Goal: Task Accomplishment & Management: Use online tool/utility

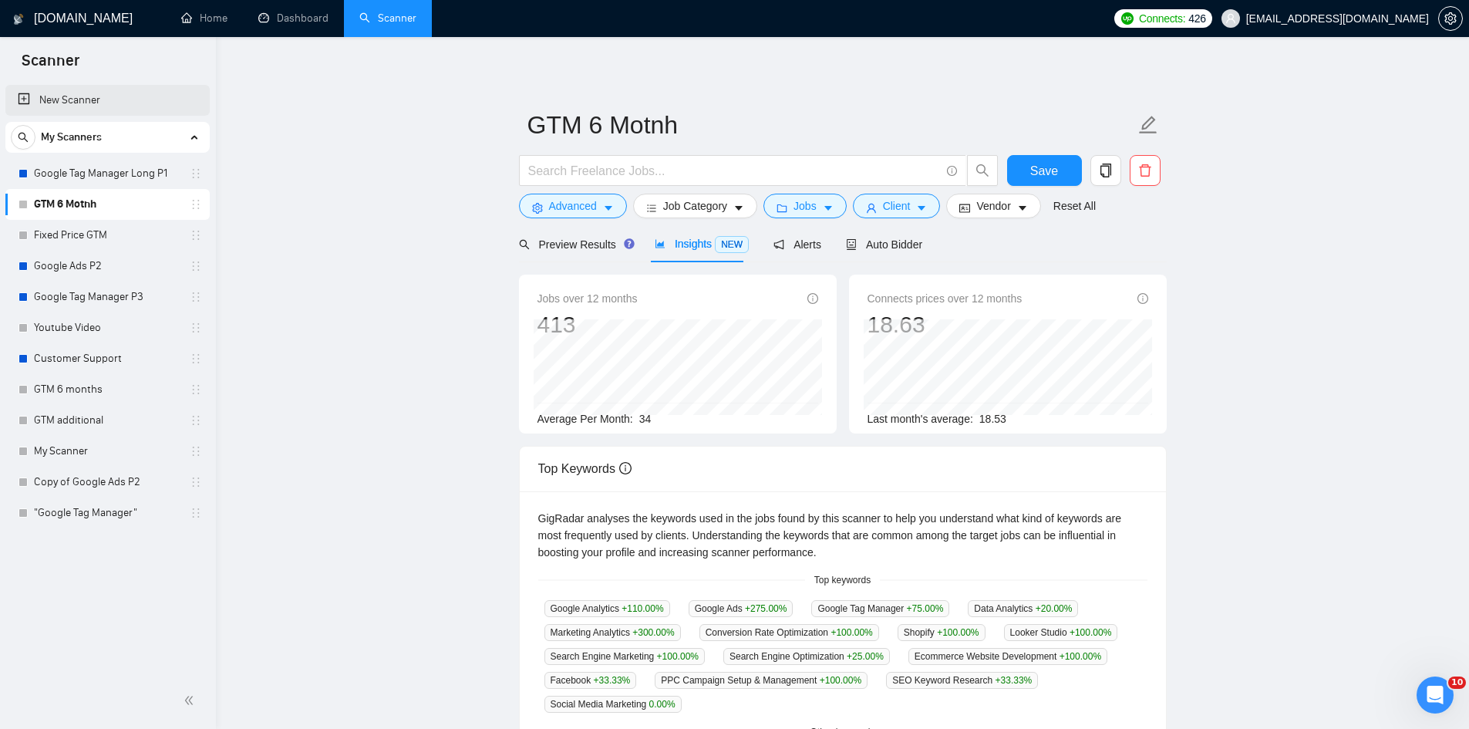
click at [74, 96] on link "New Scanner" at bounding box center [108, 100] width 180 height 31
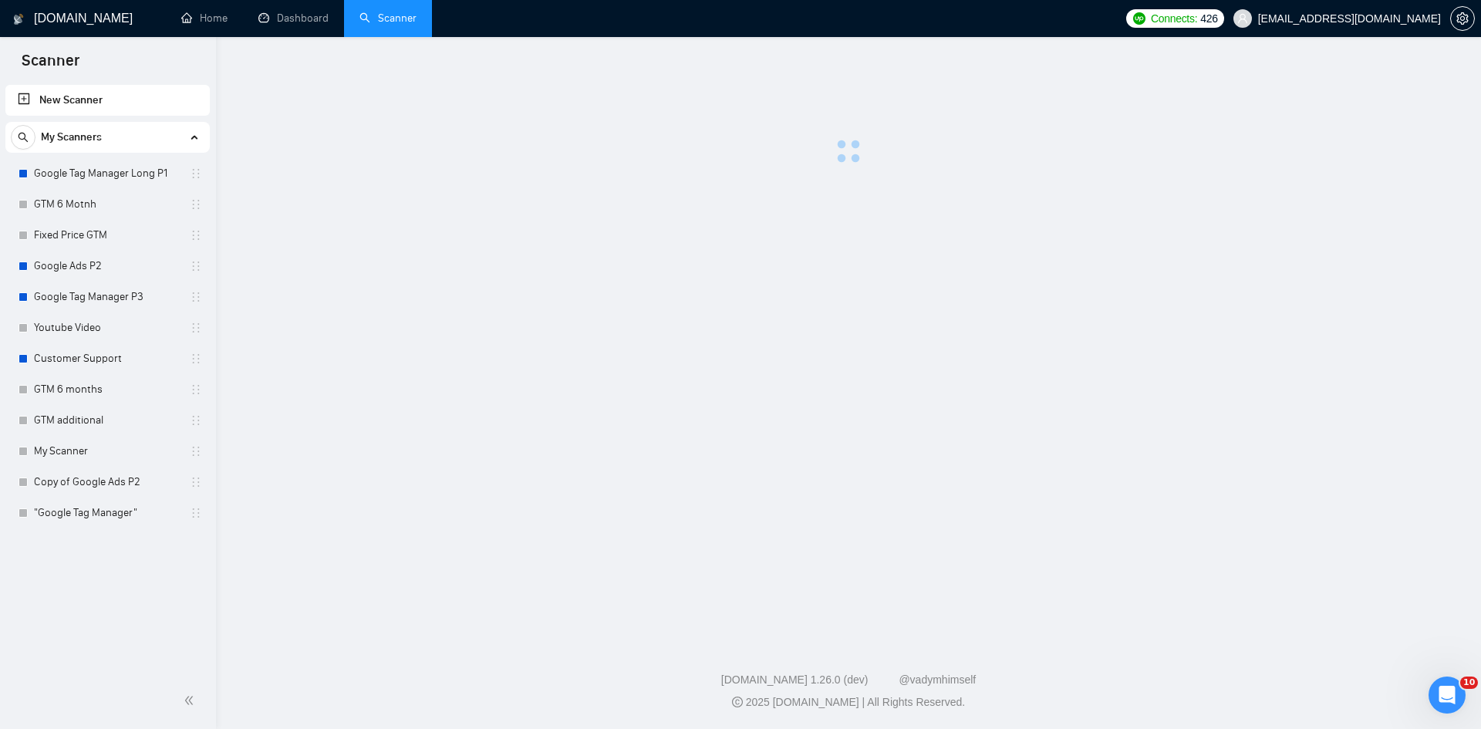
click at [76, 98] on link "New Scanner" at bounding box center [108, 100] width 180 height 31
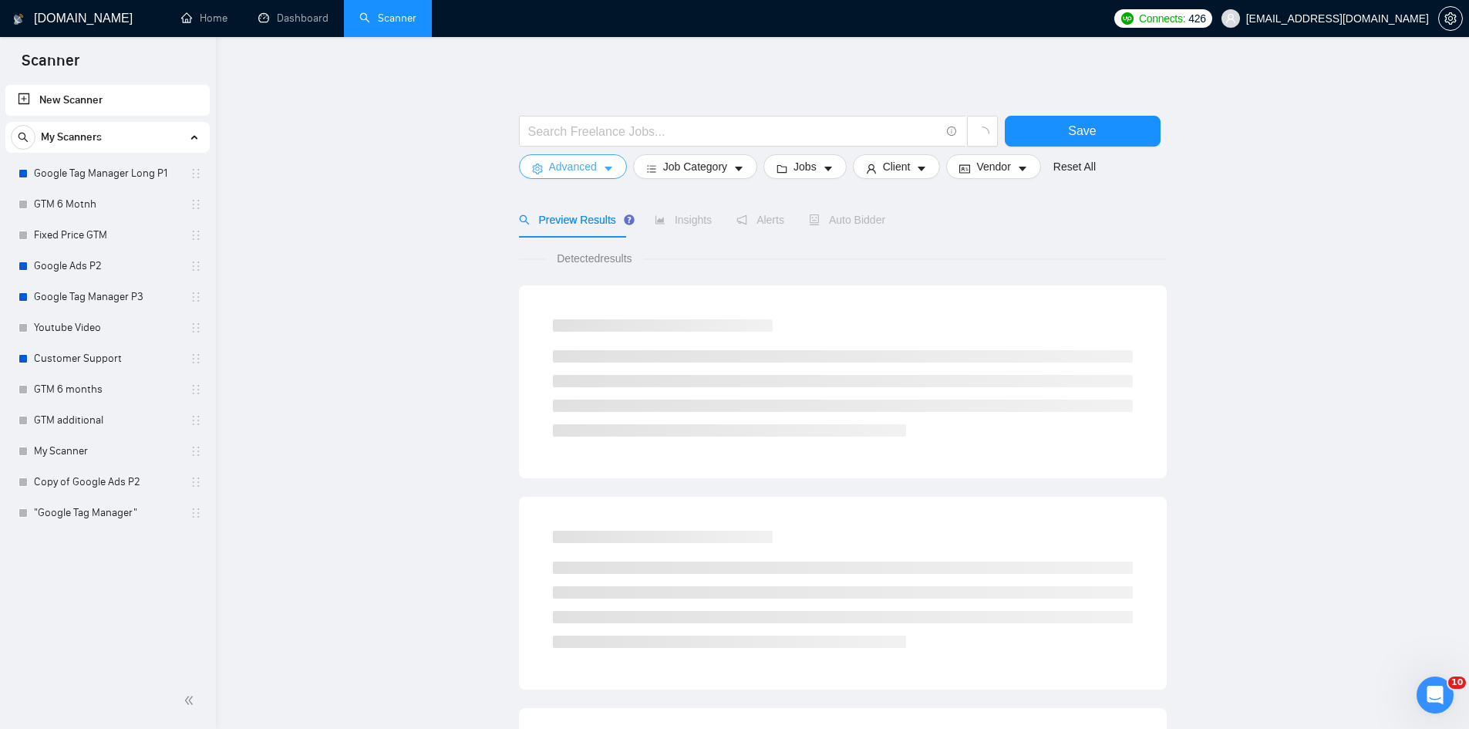
click at [571, 172] on span "Advanced" at bounding box center [573, 166] width 48 height 17
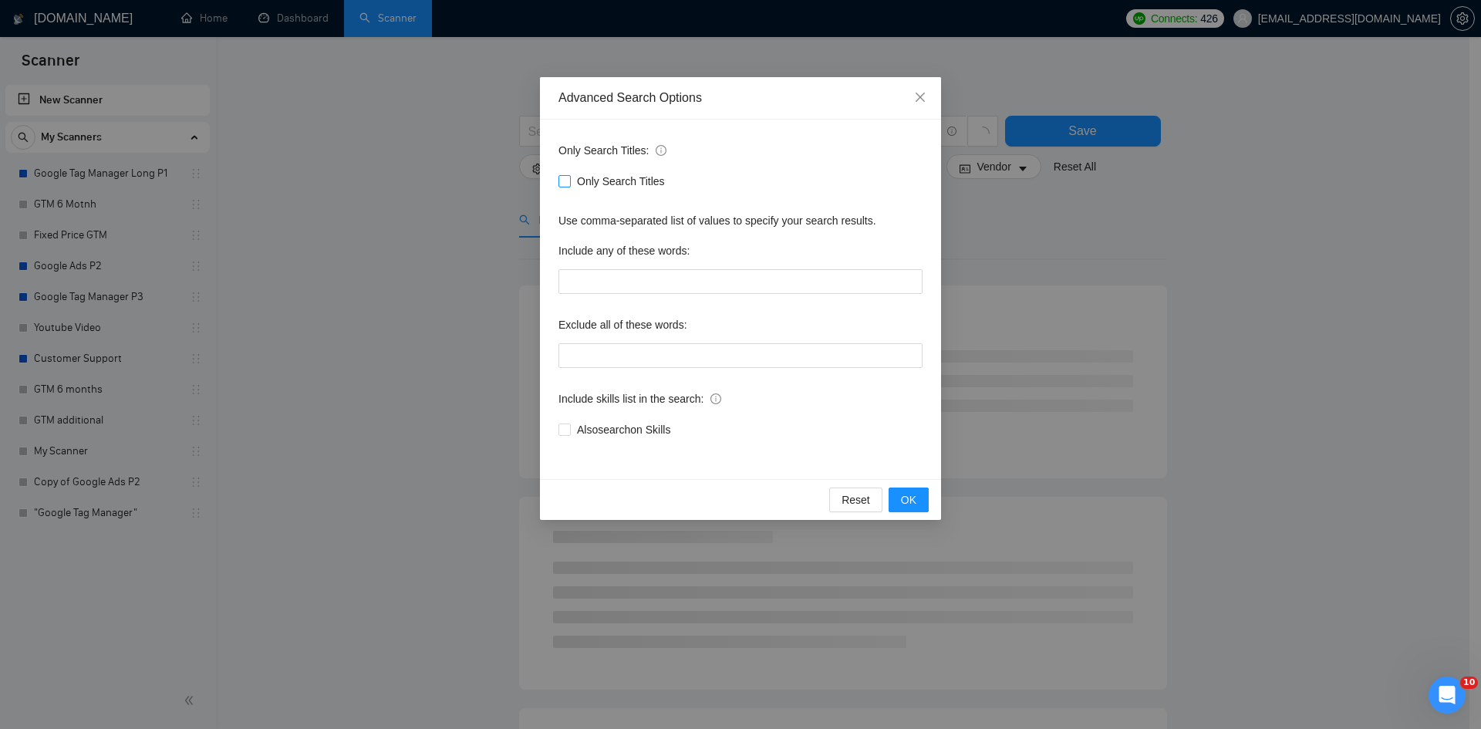
click at [579, 183] on span "Only Search Titles" at bounding box center [621, 181] width 100 height 17
click at [569, 183] on input "Only Search Titles" at bounding box center [563, 180] width 11 height 11
click at [579, 184] on span "Only Search Titles" at bounding box center [621, 181] width 100 height 17
click at [569, 184] on input "Only Search Titles" at bounding box center [563, 180] width 11 height 11
checkbox input "false"
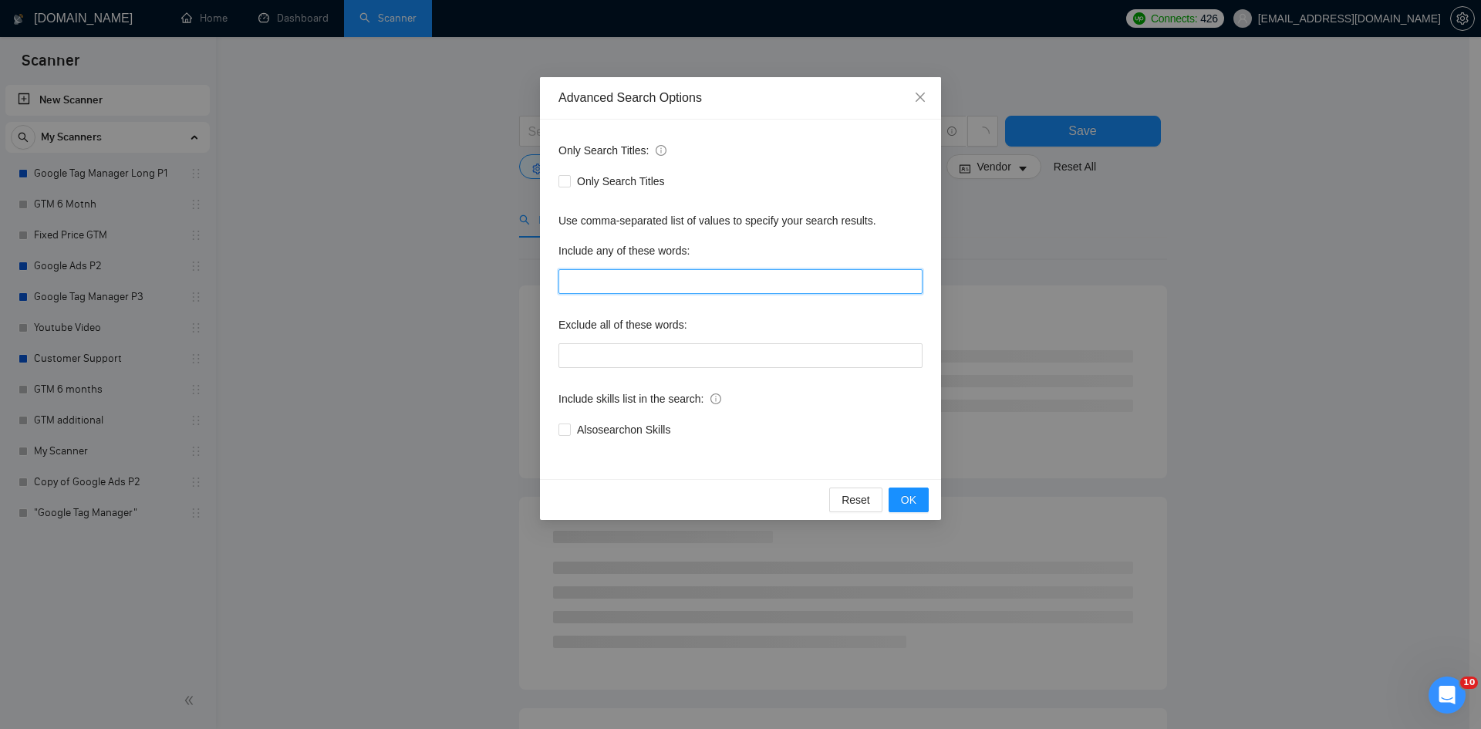
click at [616, 291] on input "text" at bounding box center [740, 281] width 364 height 25
paste input "".NET Core Developer", "Next.js Developer", "React Developer", "Supabase Develo…"
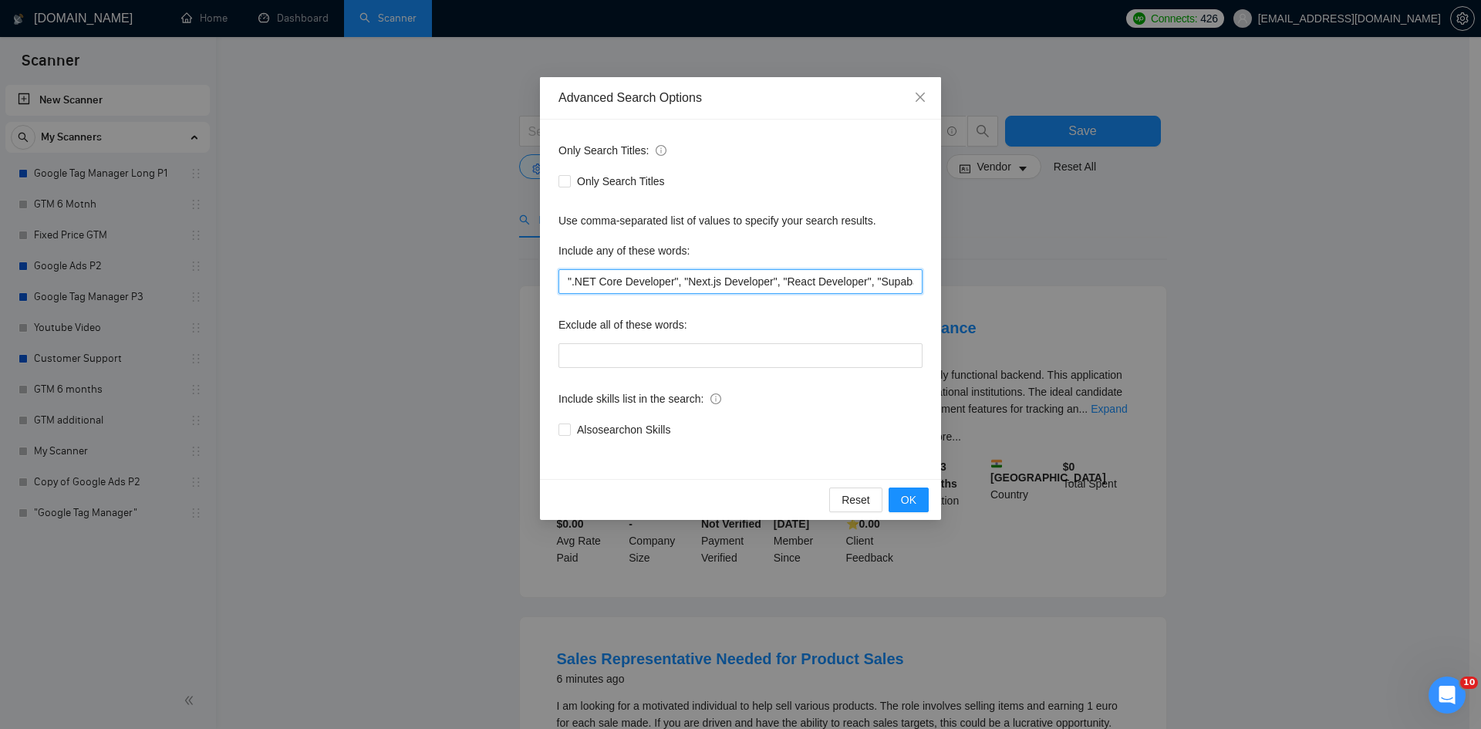
drag, startPoint x: 636, startPoint y: 288, endPoint x: 542, endPoint y: 283, distance: 94.3
click at [542, 283] on div "Only Search Titles: Only Search Titles Use comma-separated list of values to sp…" at bounding box center [740, 299] width 401 height 359
type input "".NET Core Developer", "Next.js Developer", "React Developer", "Supabase Develo…"
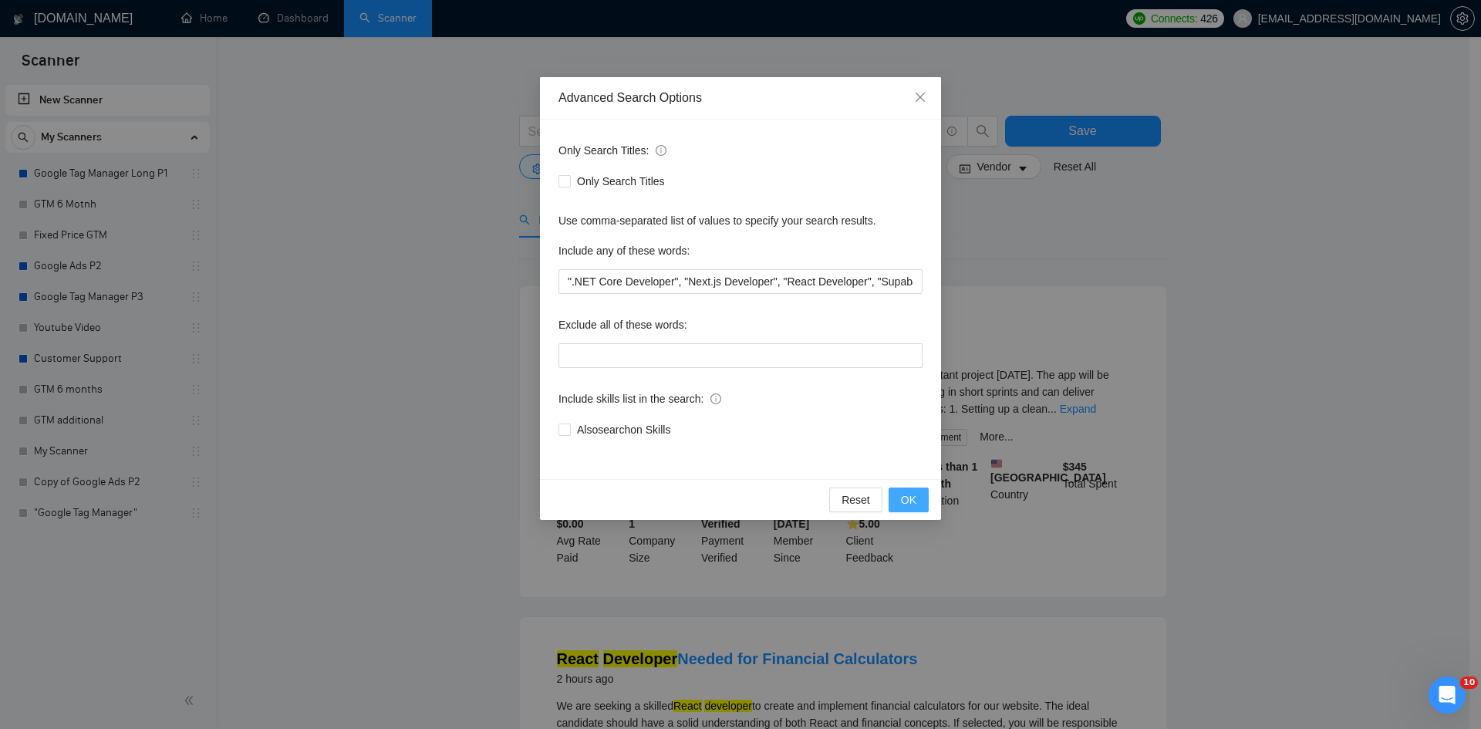
click at [917, 493] on button "OK" at bounding box center [909, 500] width 40 height 25
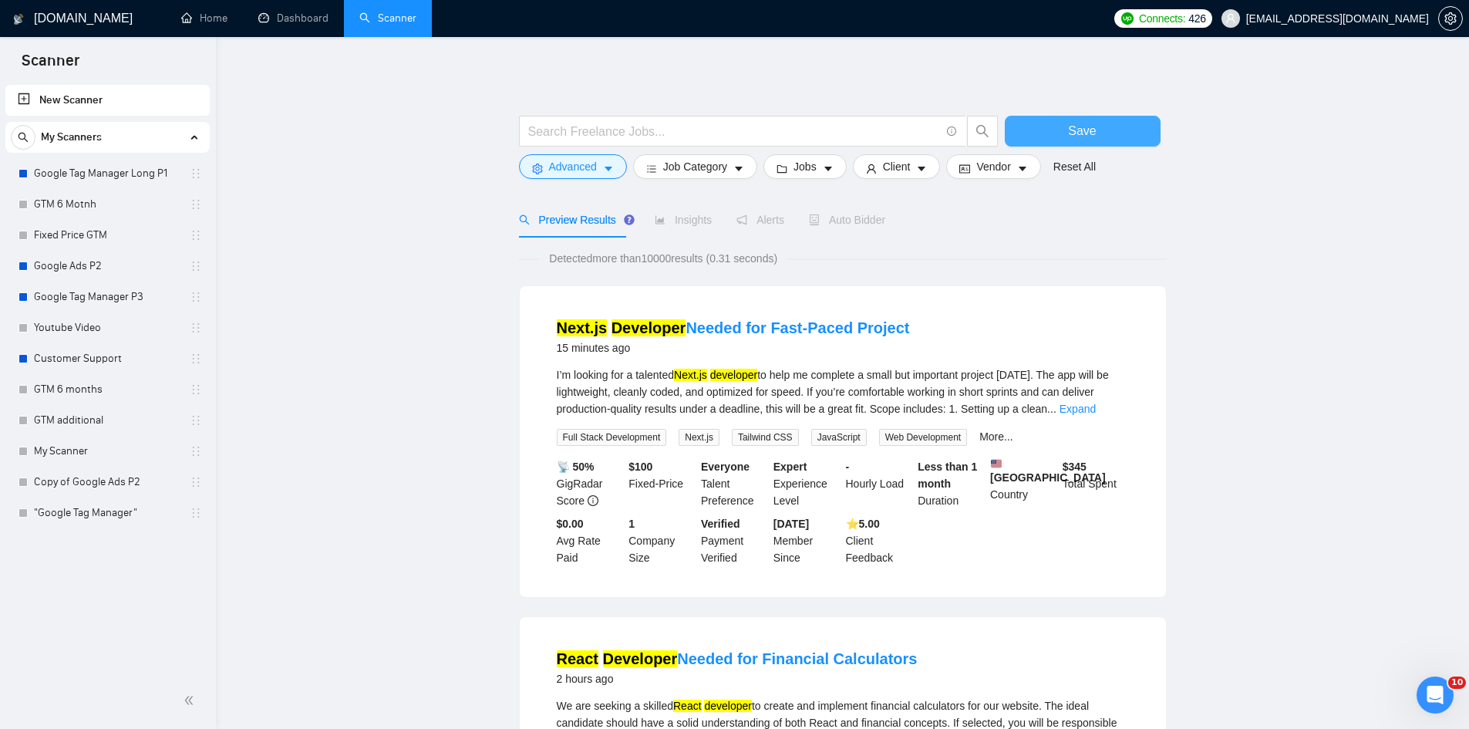
click at [1038, 129] on button "Save" at bounding box center [1083, 131] width 156 height 31
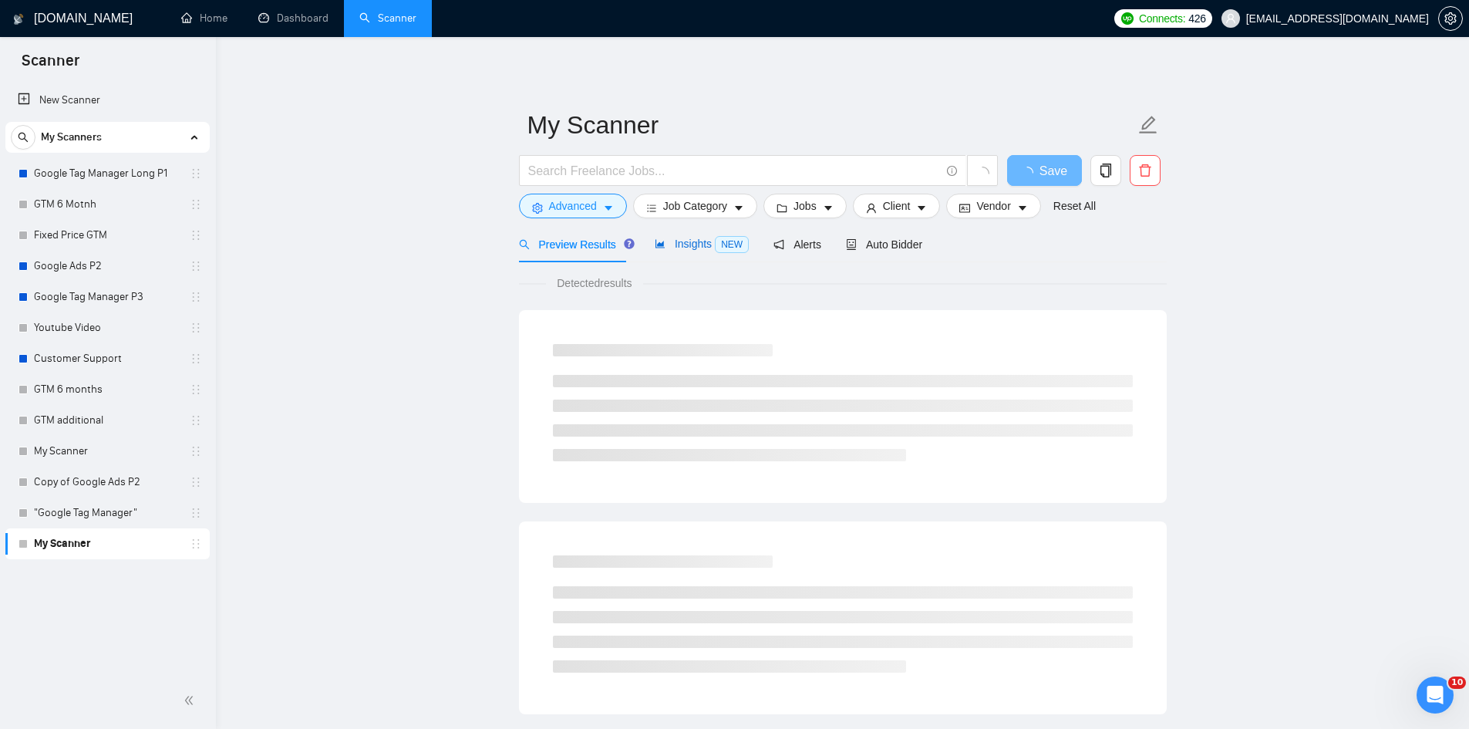
click at [687, 241] on span "Insights NEW" at bounding box center [702, 244] width 94 height 12
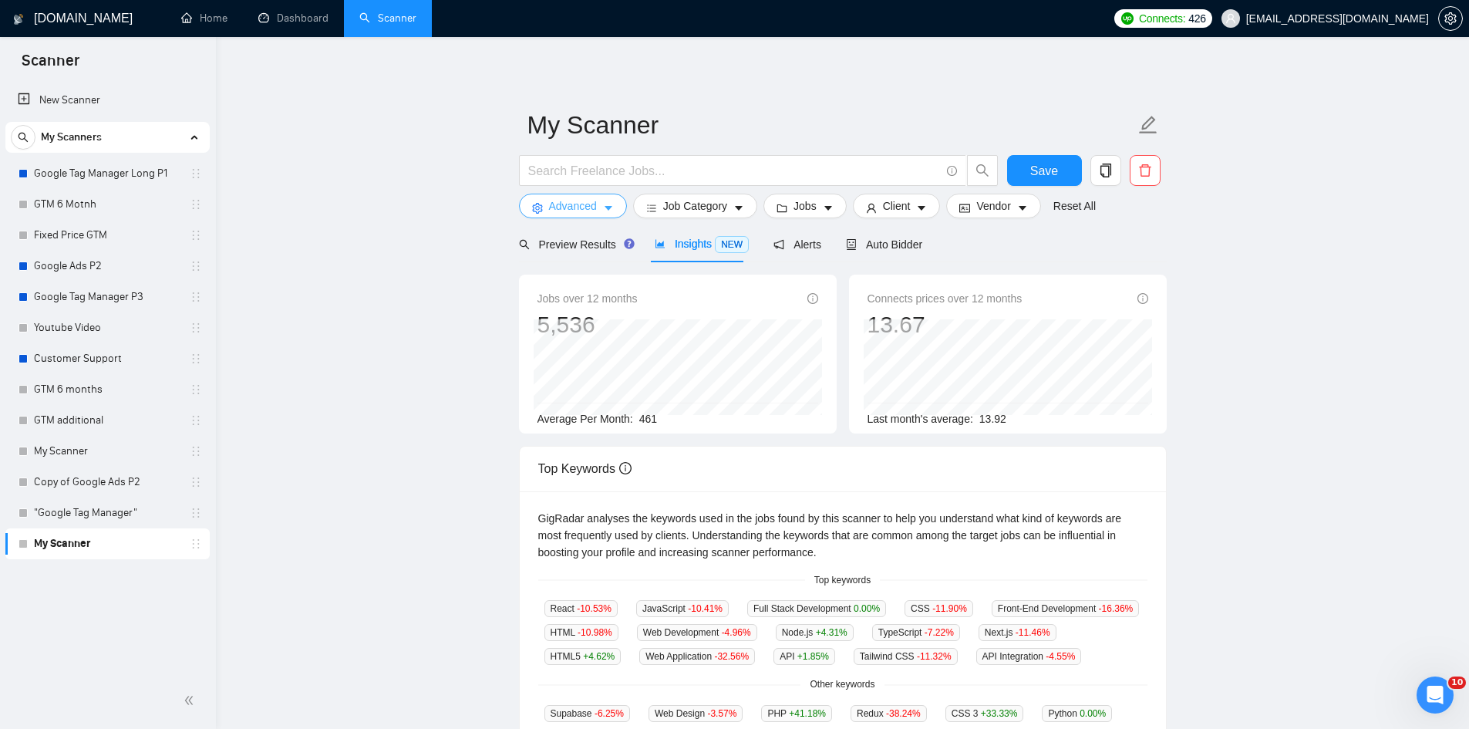
click at [574, 201] on span "Advanced" at bounding box center [573, 205] width 48 height 17
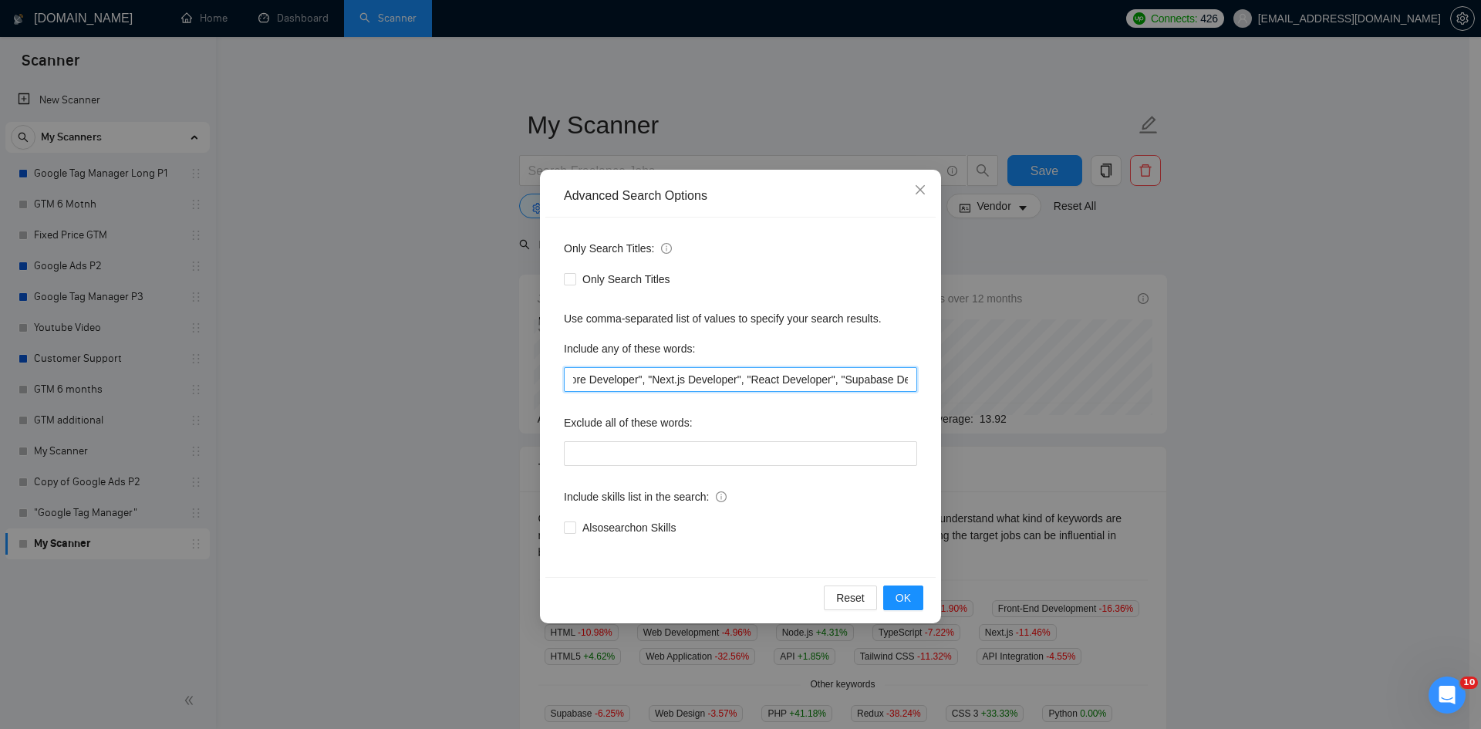
scroll to position [0, 73]
drag, startPoint x: 720, startPoint y: 379, endPoint x: 916, endPoint y: 383, distance: 196.0
click at [916, 383] on input "".NET Core Developer", "Next.js Developer", "React Developer", "Supabase Develo…" at bounding box center [740, 379] width 353 height 25
click at [906, 384] on input "".NET Core Developer", "Next.js Developer", "React Developer", "Supabase Develo…" at bounding box center [740, 379] width 353 height 25
click at [1136, 393] on div "Advanced Search Options Only Search Titles: Only Search Titles Use comma-separa…" at bounding box center [740, 364] width 1481 height 729
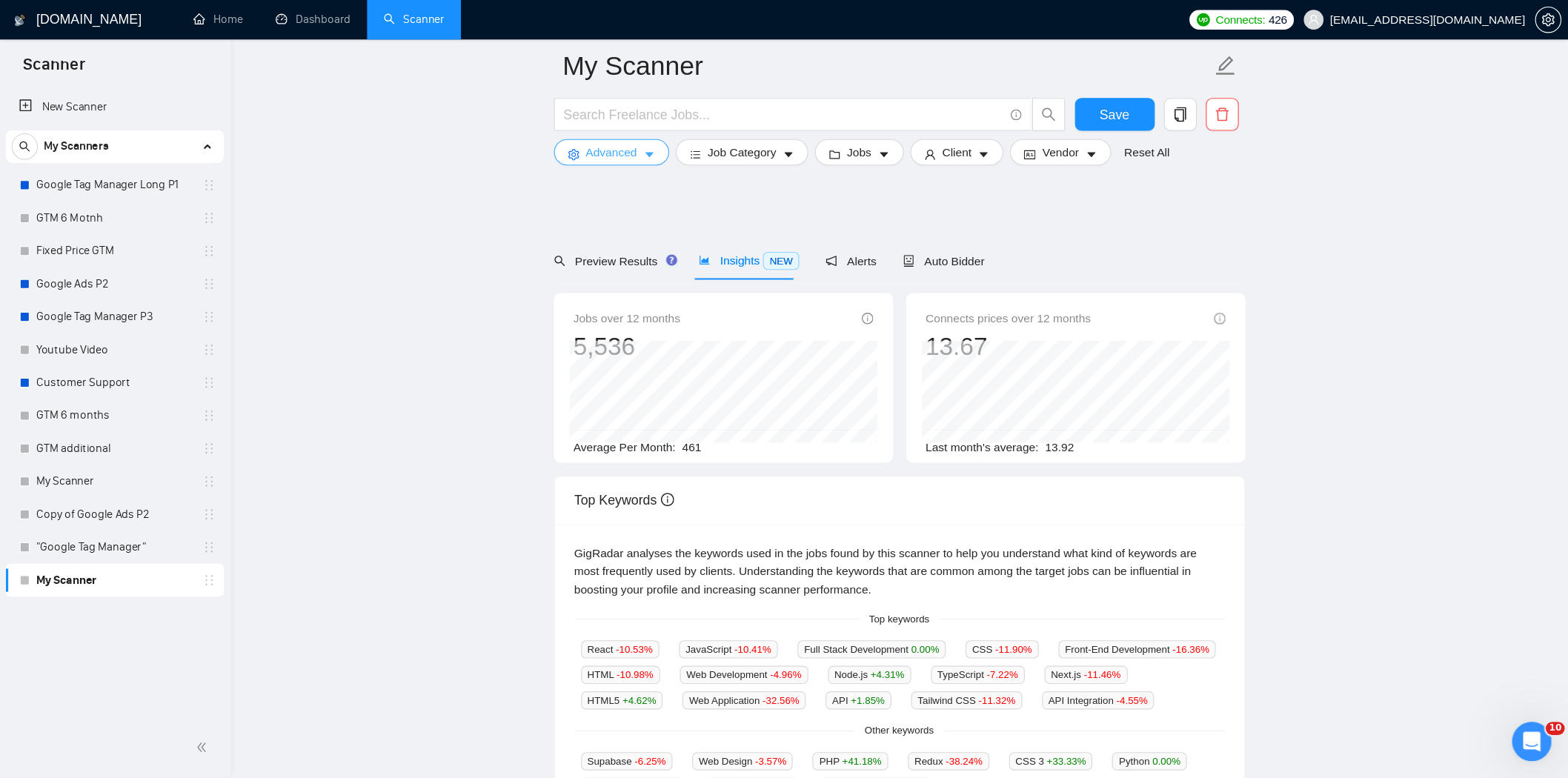
scroll to position [74, 0]
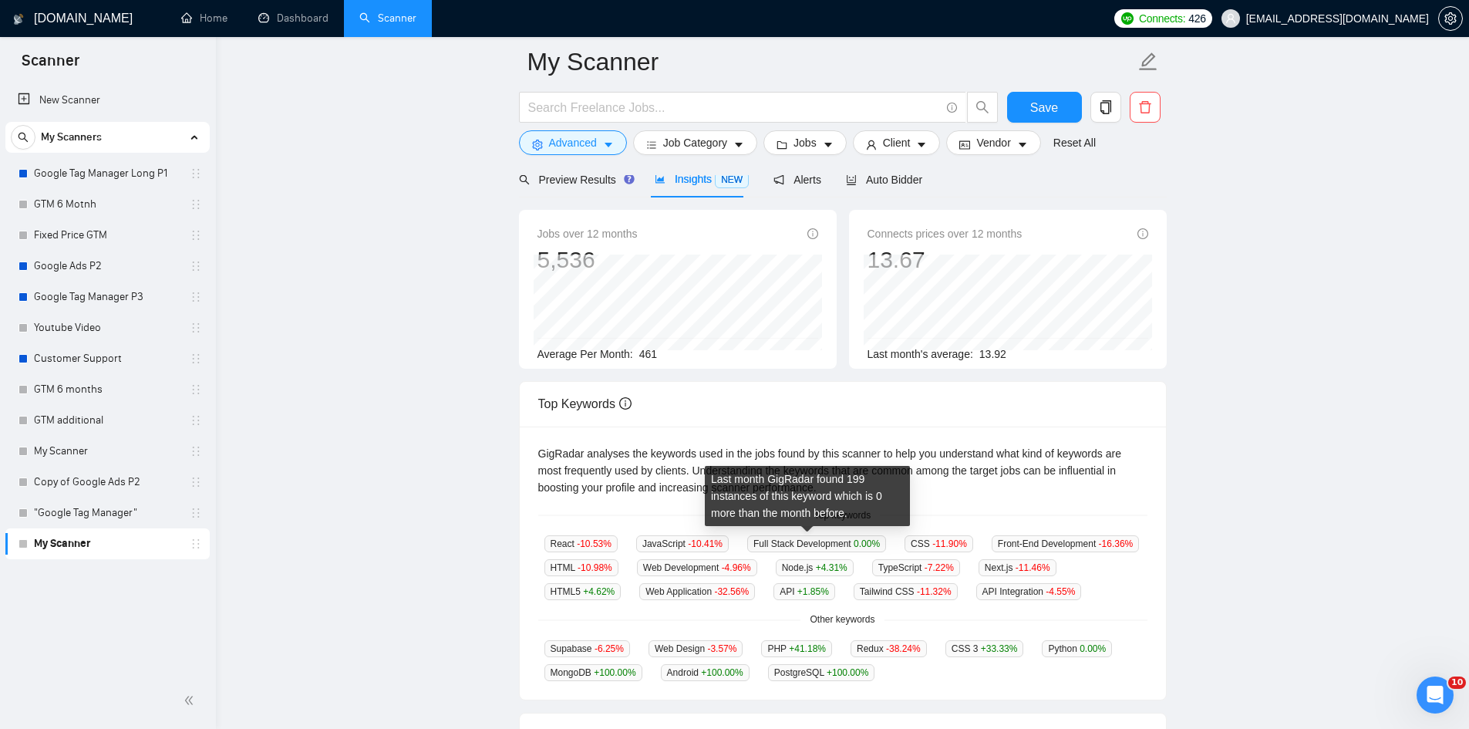
click at [811, 540] on span "Full Stack Development 0.00 %" at bounding box center [816, 543] width 139 height 17
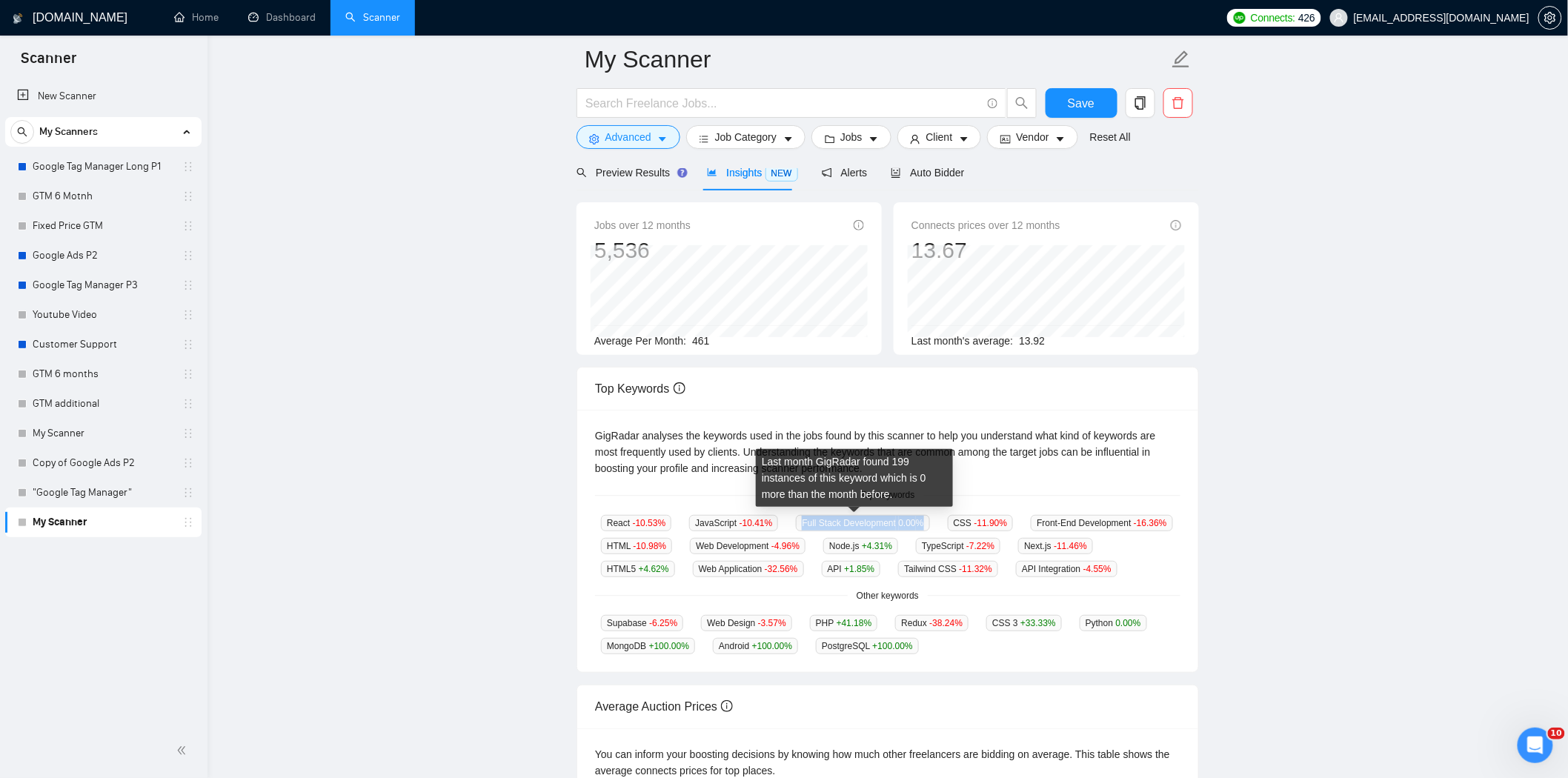
copy span "Full Stack Development 0.00 %"
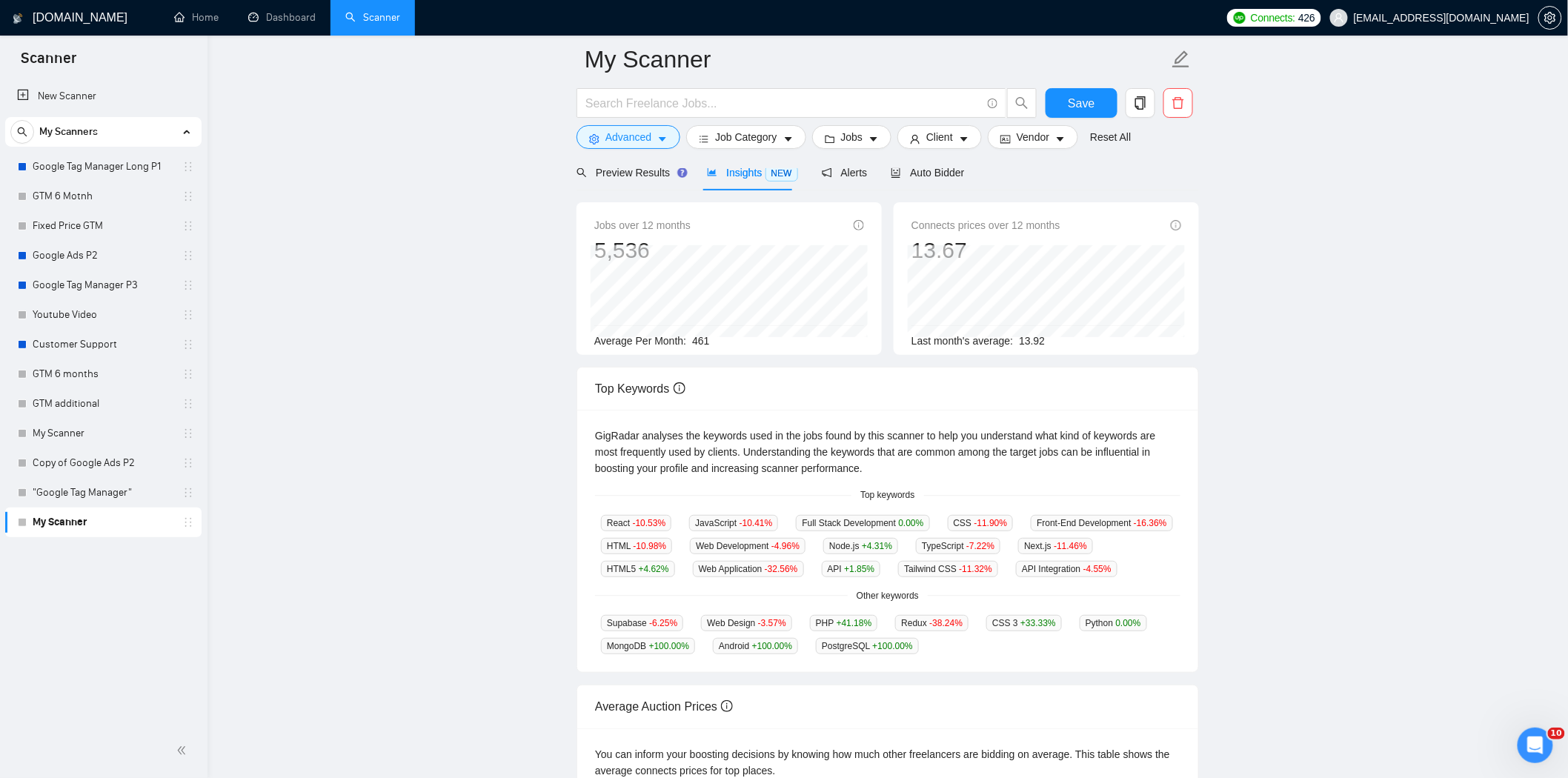
click at [1216, 598] on main "My Scanner Save Advanced Job Category Jobs Client Vendor Reset All Preview Resu…" at bounding box center [888, 474] width 1313 height 977
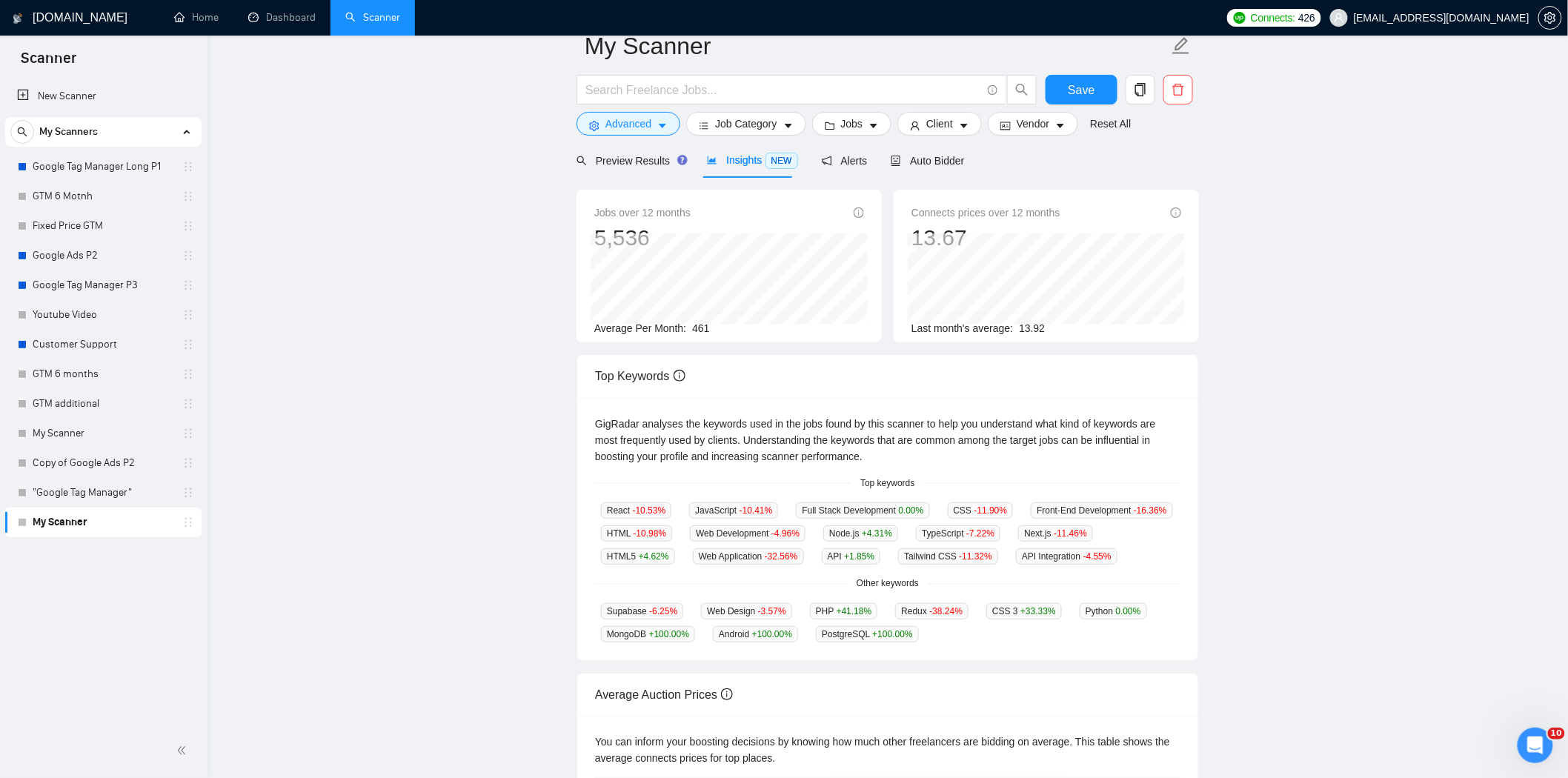
scroll to position [0, 0]
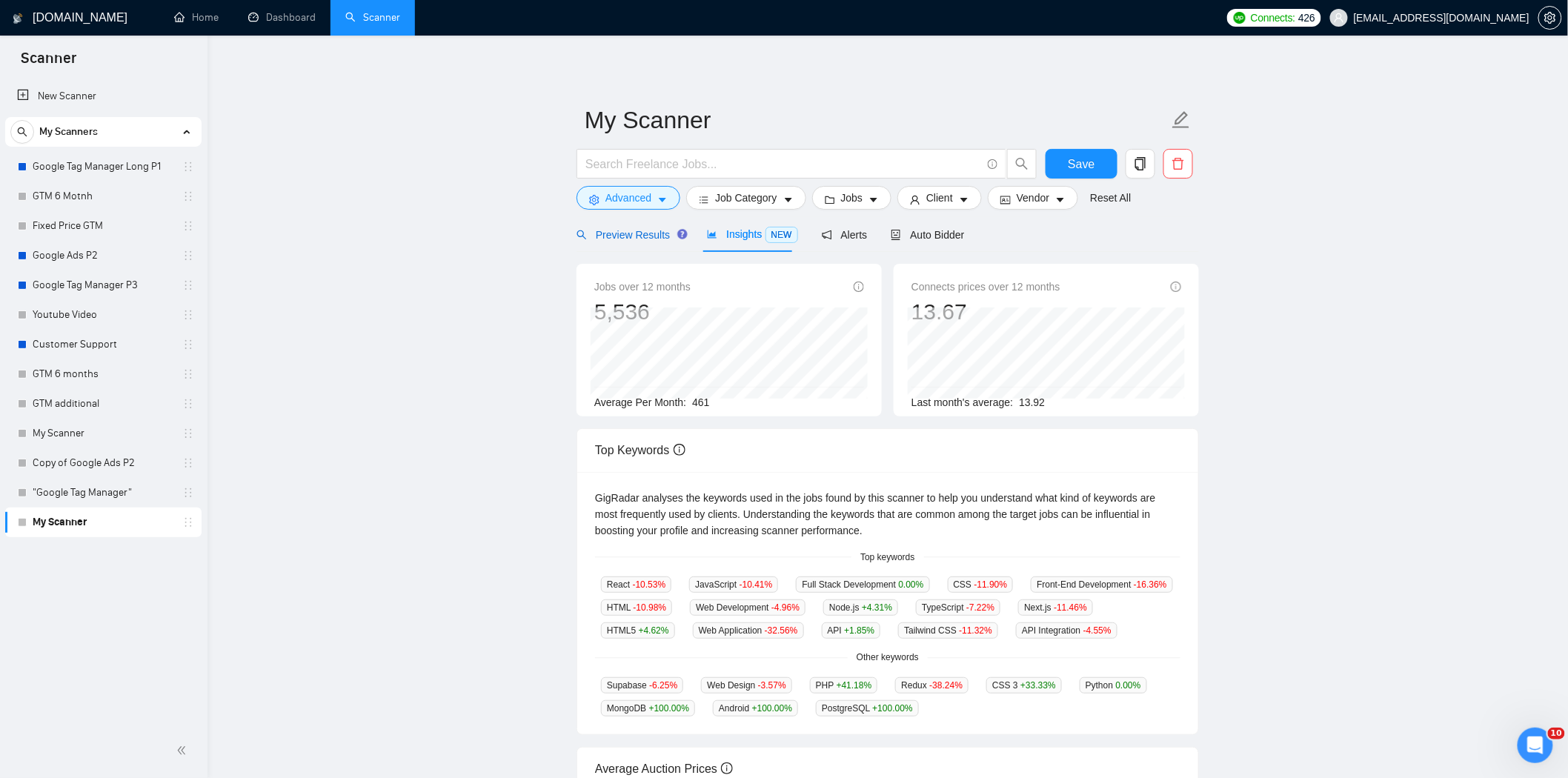
drag, startPoint x: 613, startPoint y: 231, endPoint x: 1287, endPoint y: 408, distance: 696.9
click at [613, 231] on span "Preview Results" at bounding box center [629, 234] width 107 height 12
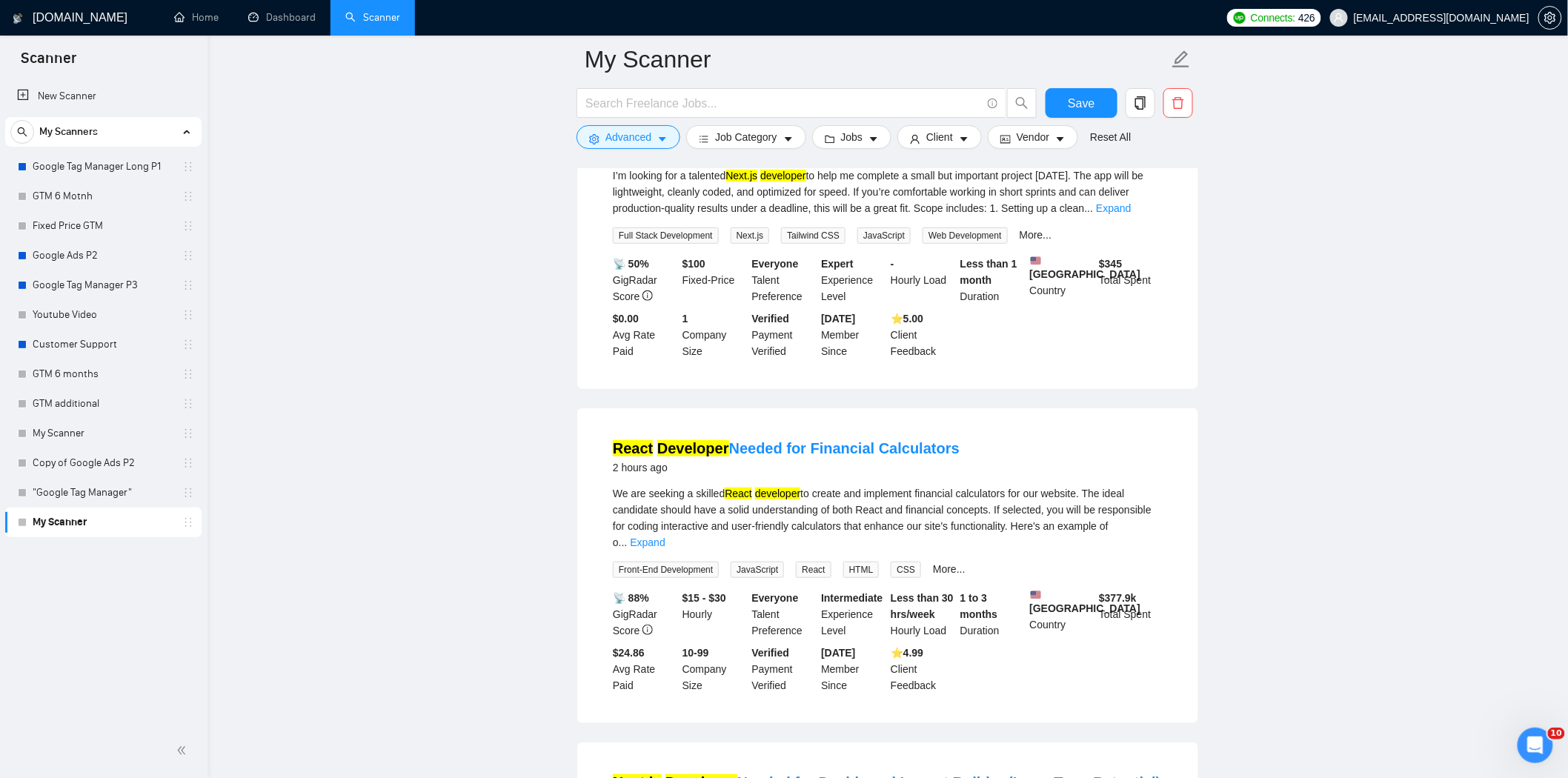
scroll to position [225, 0]
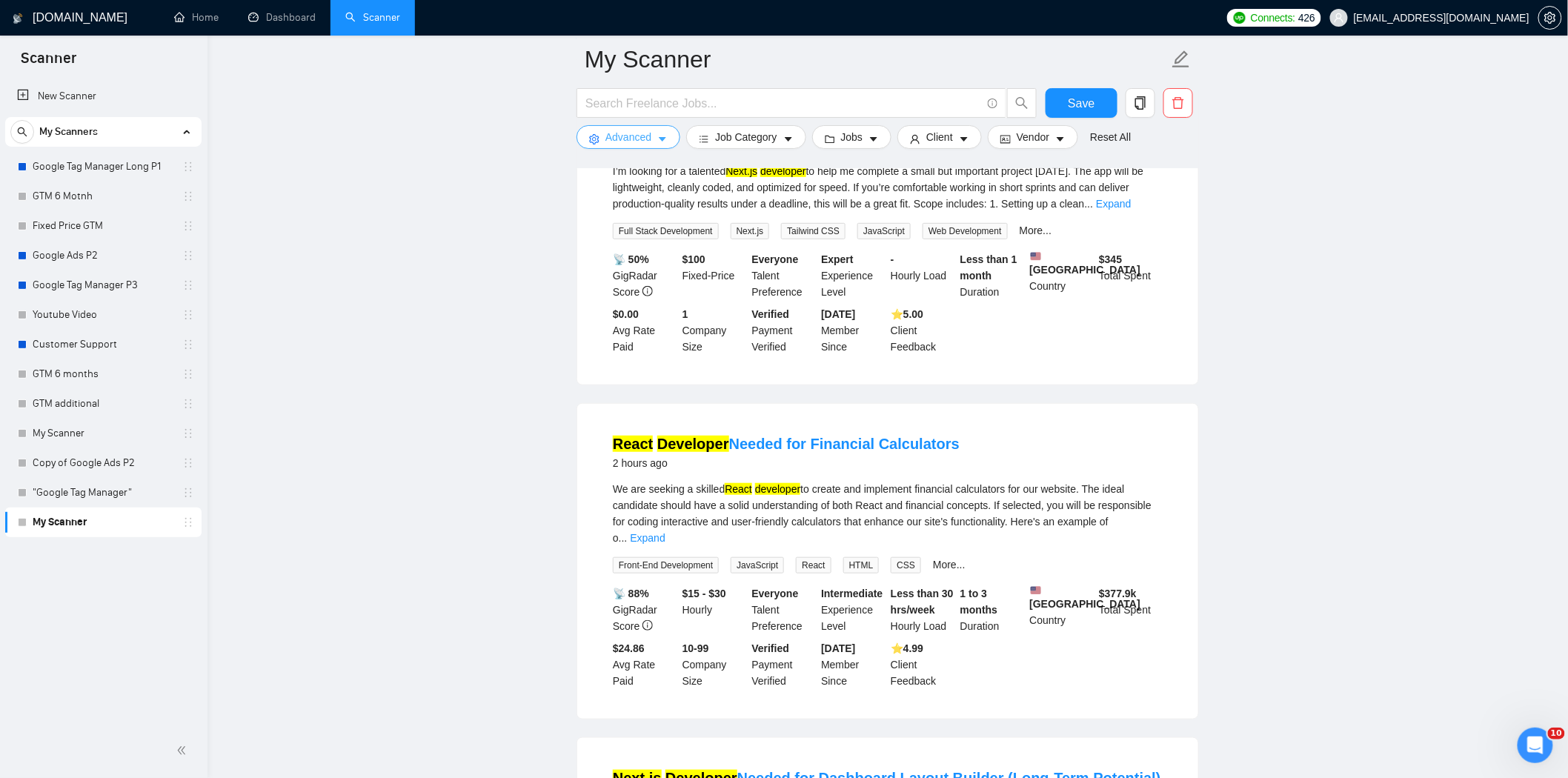
click at [649, 131] on span "Advanced" at bounding box center [628, 136] width 46 height 16
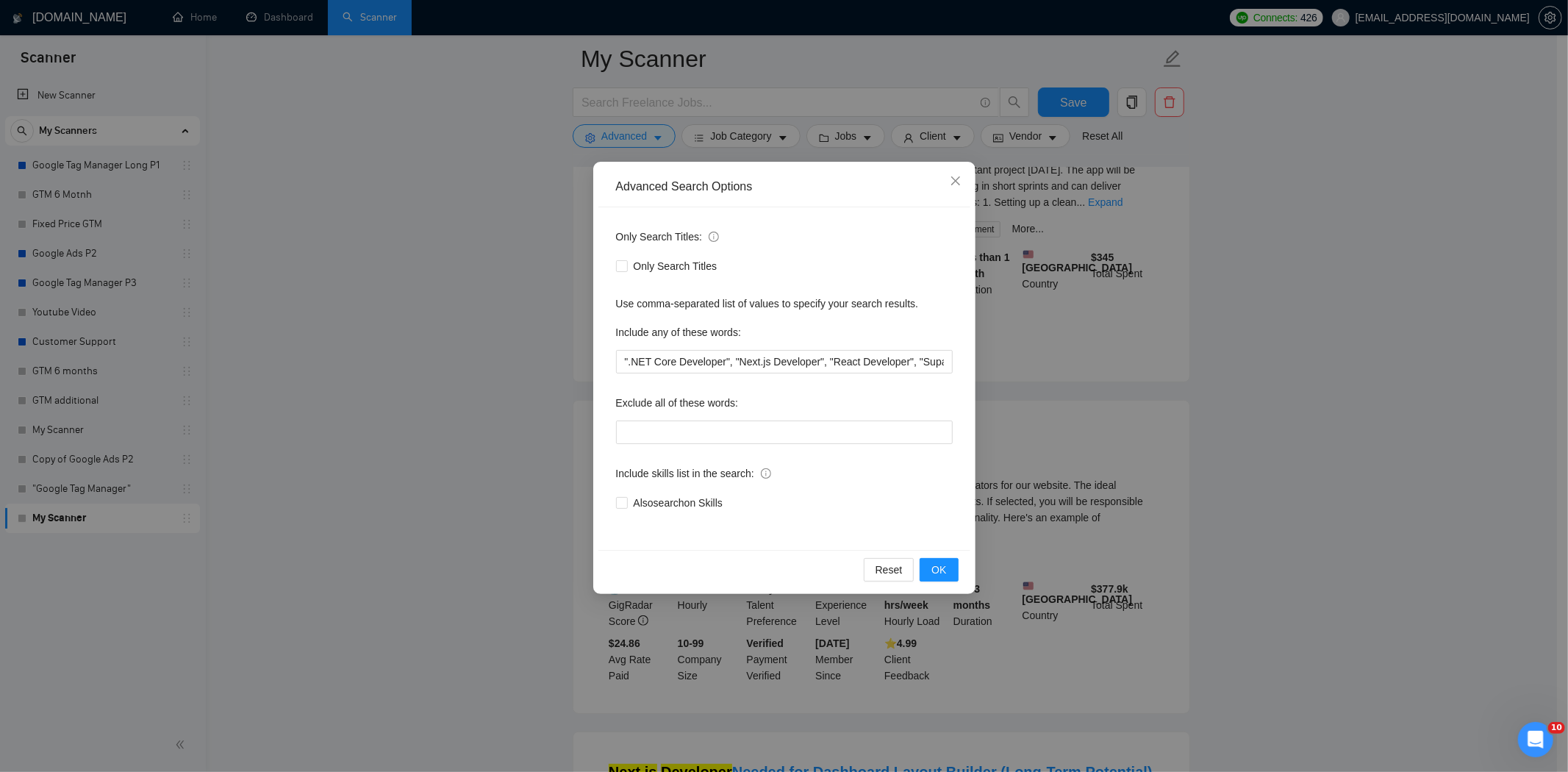
click at [1400, 266] on div "Advanced Search Options Only Search Titles: Only Search Titles Use comma-separa…" at bounding box center [784, 386] width 1568 height 772
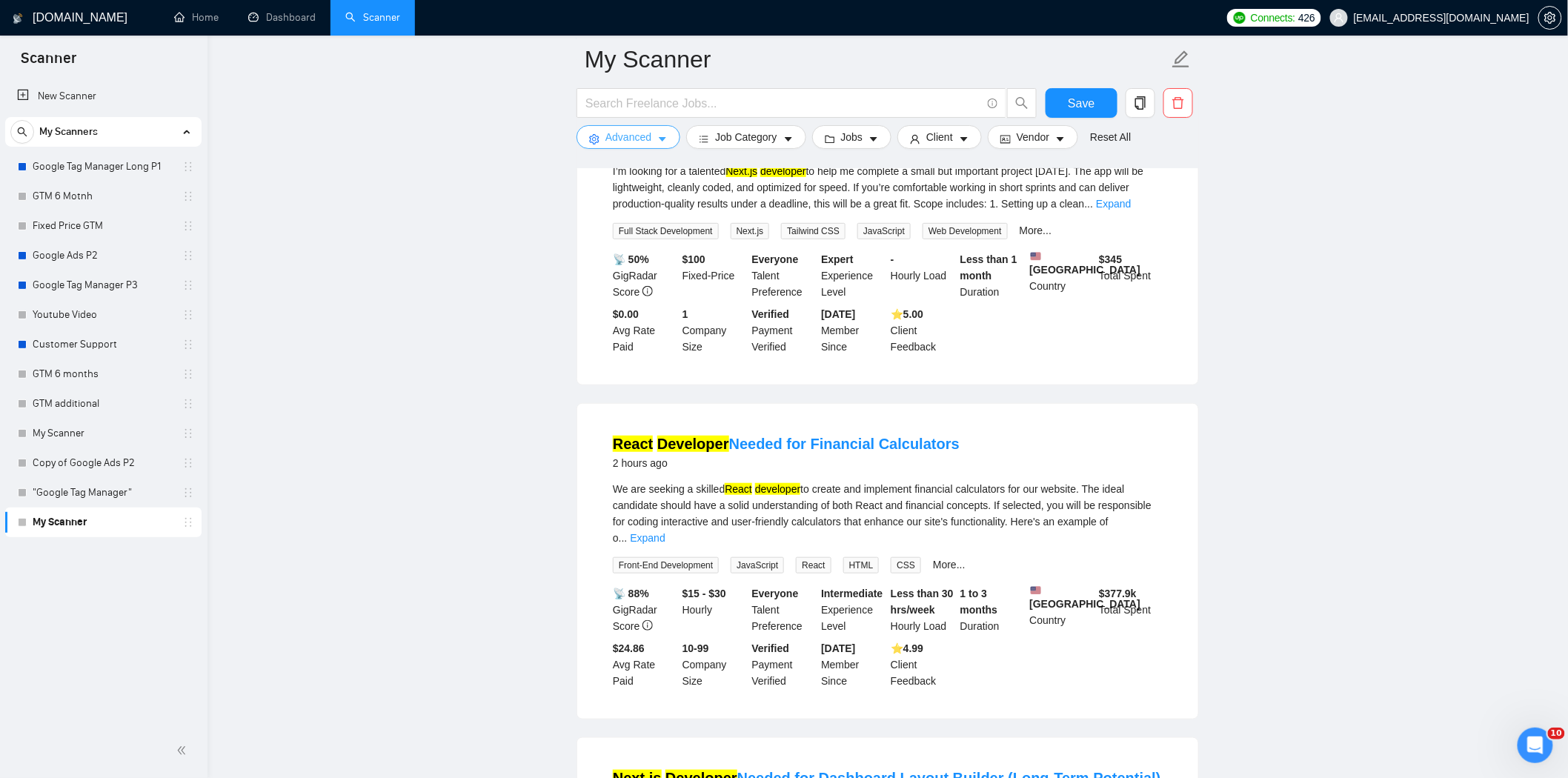
scroll to position [307, 0]
